Goal: Obtain resource: Obtain resource

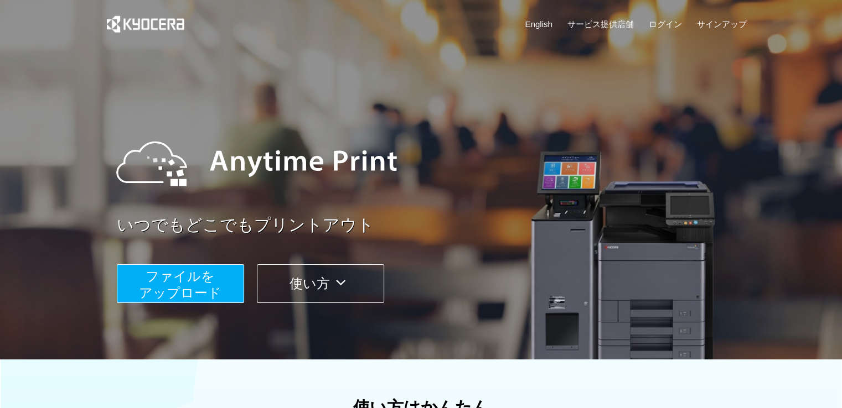
click at [189, 281] on span "ファイルを ​​アップロード" at bounding box center [180, 285] width 82 height 32
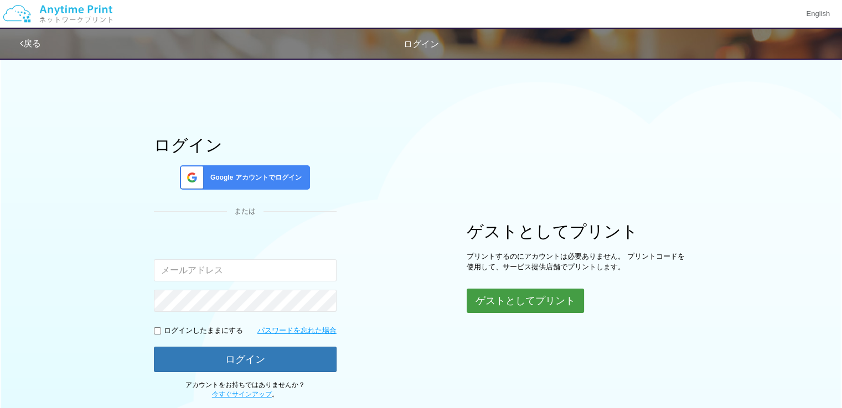
click at [485, 290] on button "ゲストとしてプリント" at bounding box center [524, 301] width 117 height 24
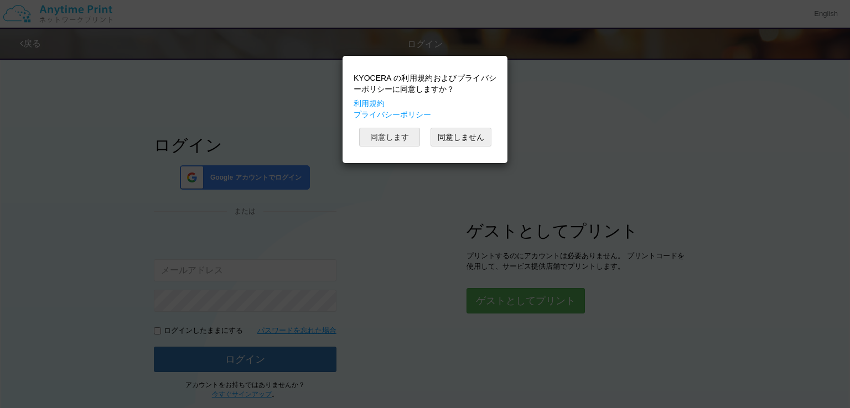
click at [374, 136] on button "同意します" at bounding box center [389, 137] width 61 height 19
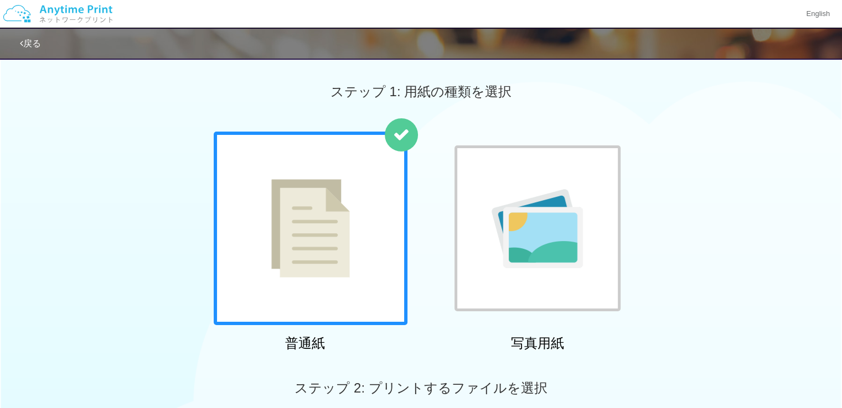
click at [384, 200] on div at bounding box center [311, 229] width 194 height 194
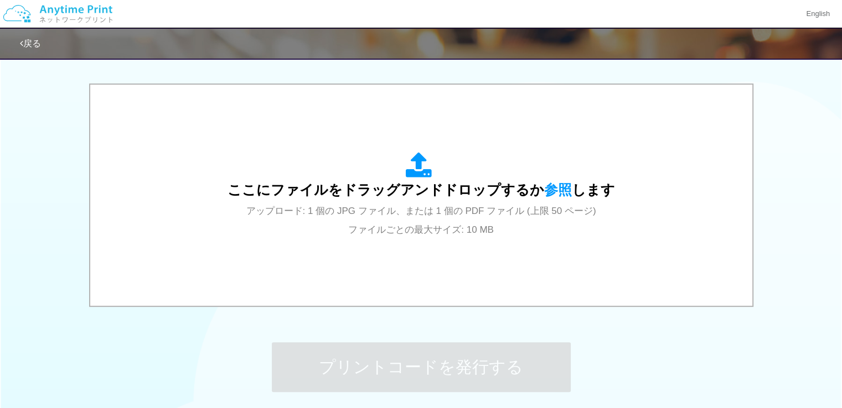
scroll to position [433, 0]
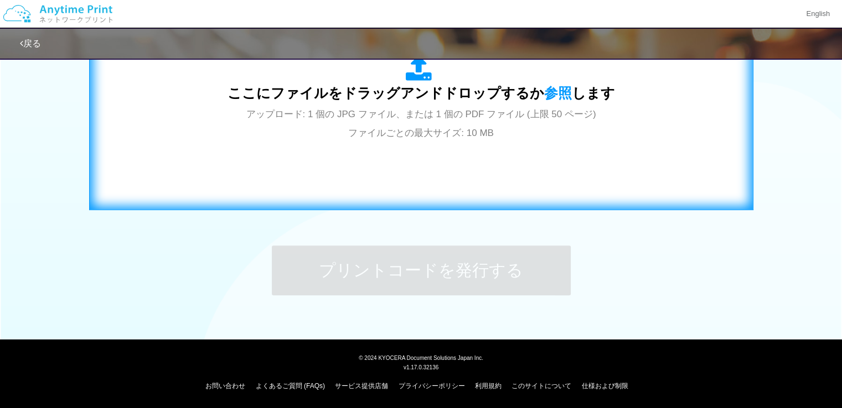
click at [441, 111] on span "アップロード: 1 個の JPG ファイル、または 1 個の PDF ファイル (上限 50 ページ) ファイルごとの最大サイズ: 10 MB" at bounding box center [421, 123] width 350 height 29
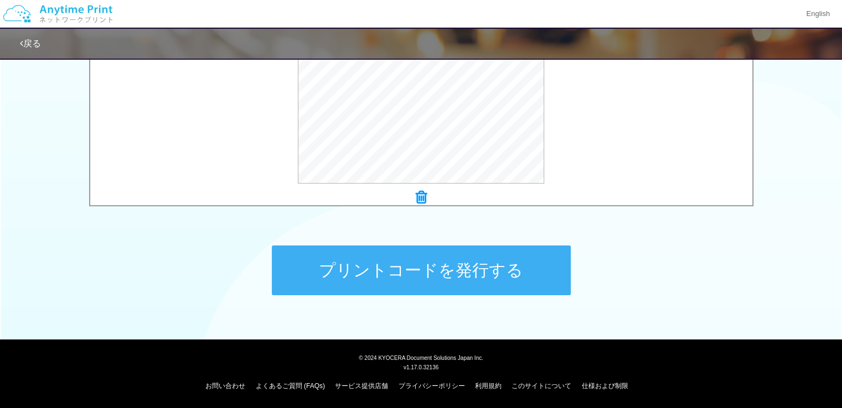
click at [407, 256] on button "プリントコードを発行する" at bounding box center [421, 271] width 299 height 50
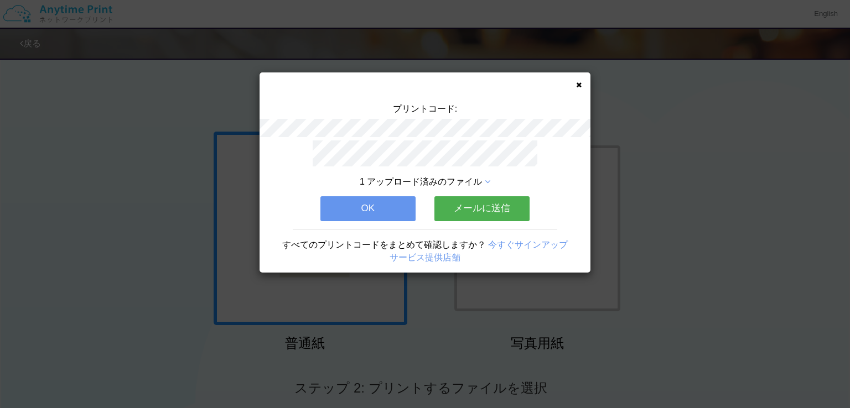
click at [579, 81] on icon at bounding box center [579, 84] width 6 height 7
